Goal: Transaction & Acquisition: Purchase product/service

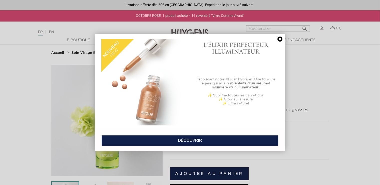
click at [281, 40] on link at bounding box center [280, 39] width 7 height 5
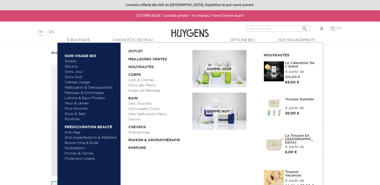
click at [84, 39] on link "  E-Boutique" at bounding box center [79, 40] width 50 height 5
